Goal: Task Accomplishment & Management: Manage account settings

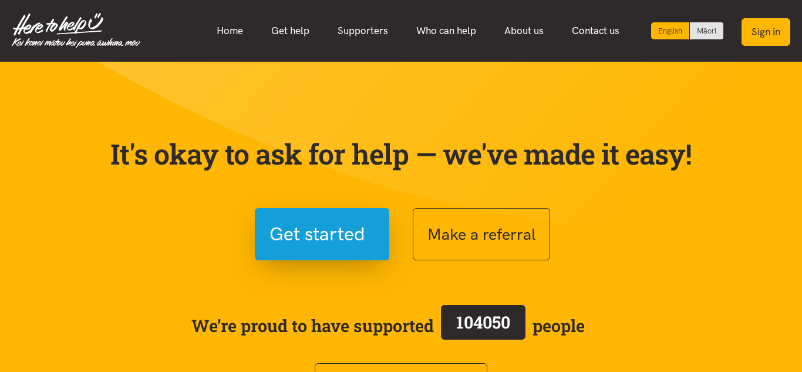
click at [751, 39] on button "Sign in" at bounding box center [765, 32] width 49 height 28
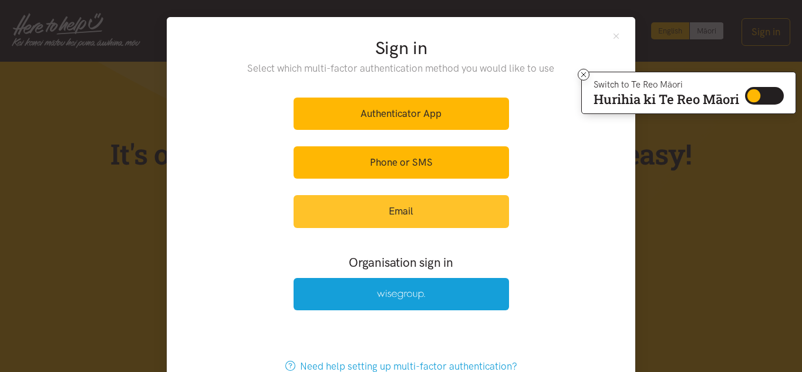
click at [434, 214] on link "Email" at bounding box center [400, 211] width 215 height 32
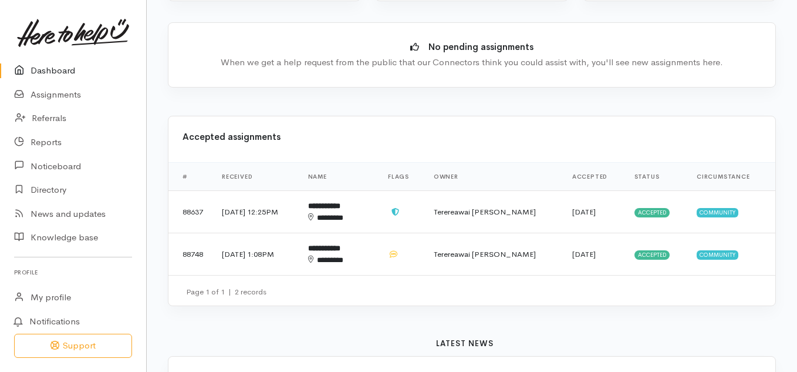
scroll to position [276, 0]
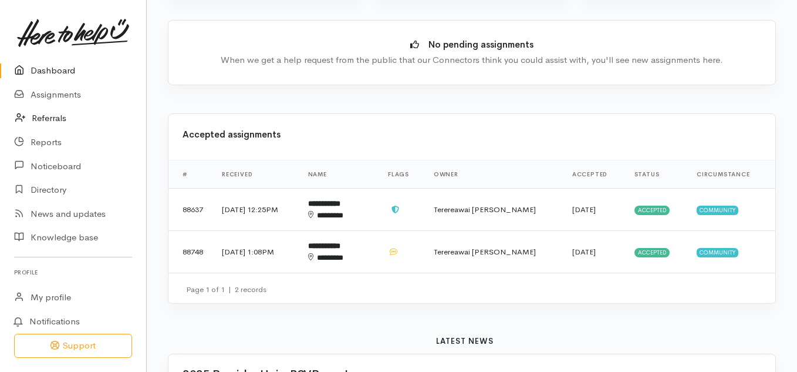
click at [45, 123] on link "Referrals" at bounding box center [73, 118] width 146 height 24
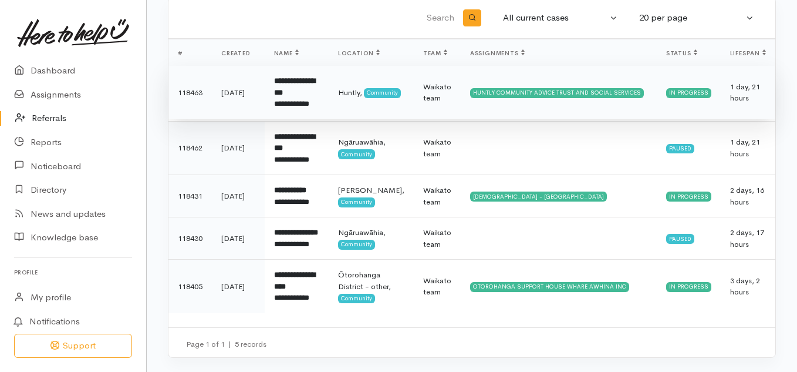
scroll to position [113, 0]
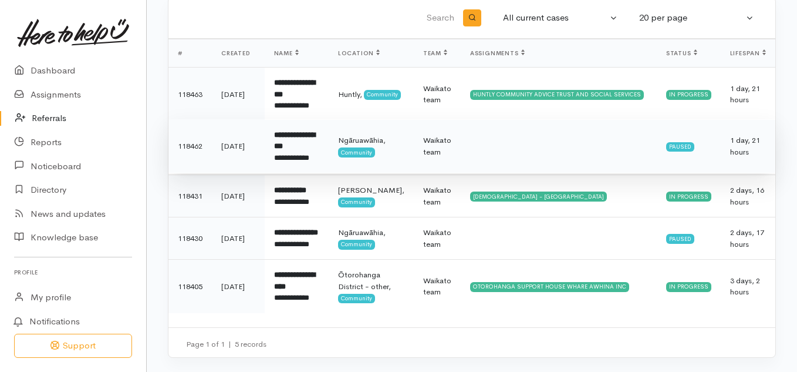
click at [369, 147] on span "Community" at bounding box center [356, 151] width 37 height 9
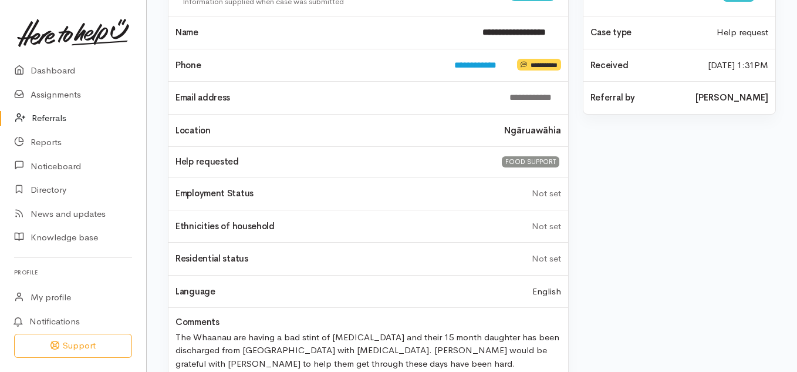
scroll to position [132, 0]
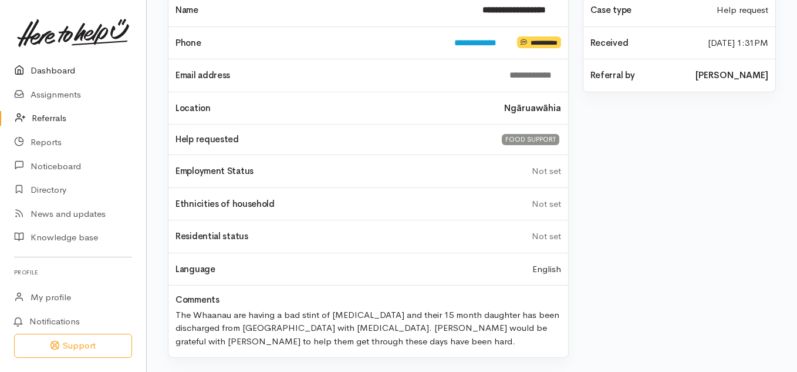
click at [60, 72] on link "Dashboard" at bounding box center [73, 71] width 146 height 24
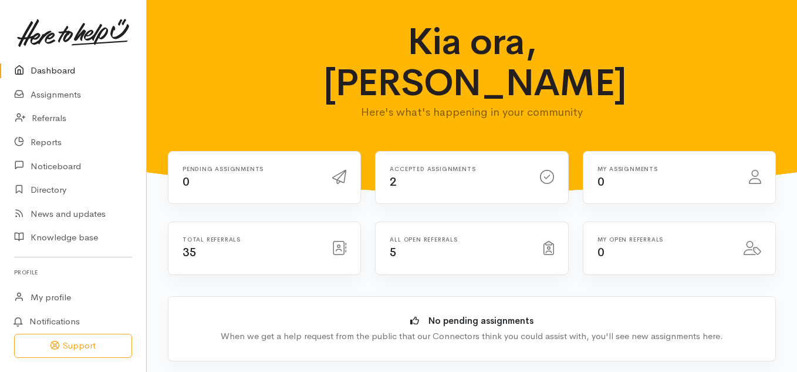
click at [198, 236] on div "Total referrals 35" at bounding box center [251, 248] width 150 height 24
click at [42, 116] on link "Referrals" at bounding box center [73, 118] width 146 height 24
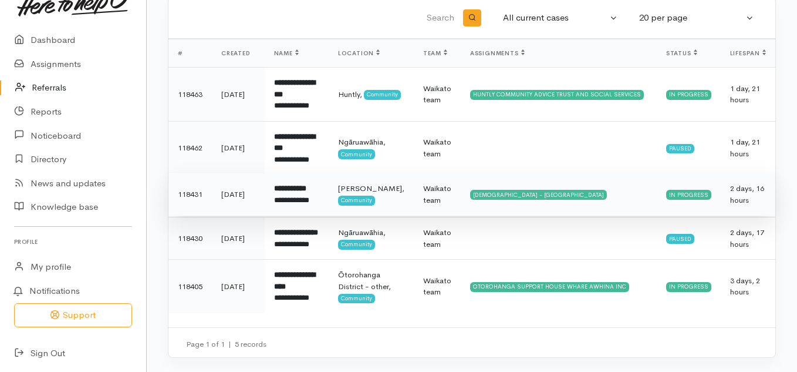
scroll to position [91, 0]
